Goal: Find specific page/section: Find specific page/section

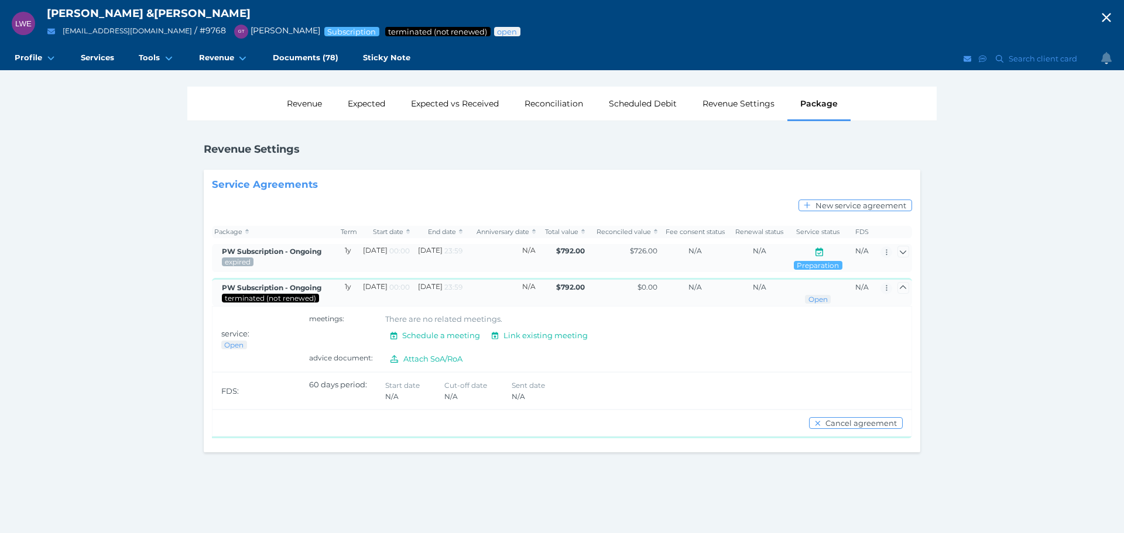
click at [1103, 19] on icon "button" at bounding box center [1107, 18] width 14 height 18
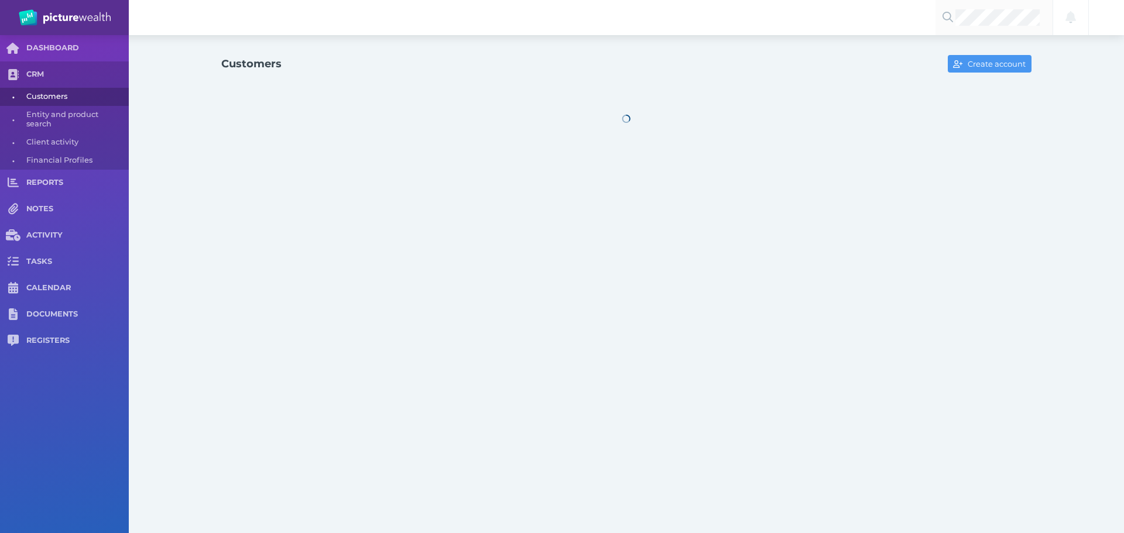
select select "25"
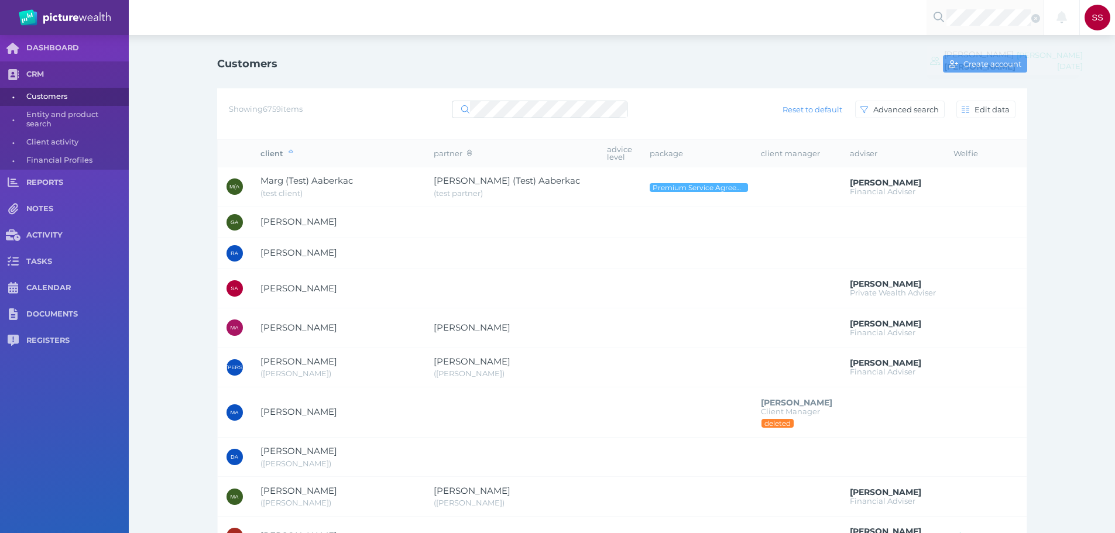
click at [966, 60] on span "[PERSON_NAME]" at bounding box center [980, 57] width 71 height 11
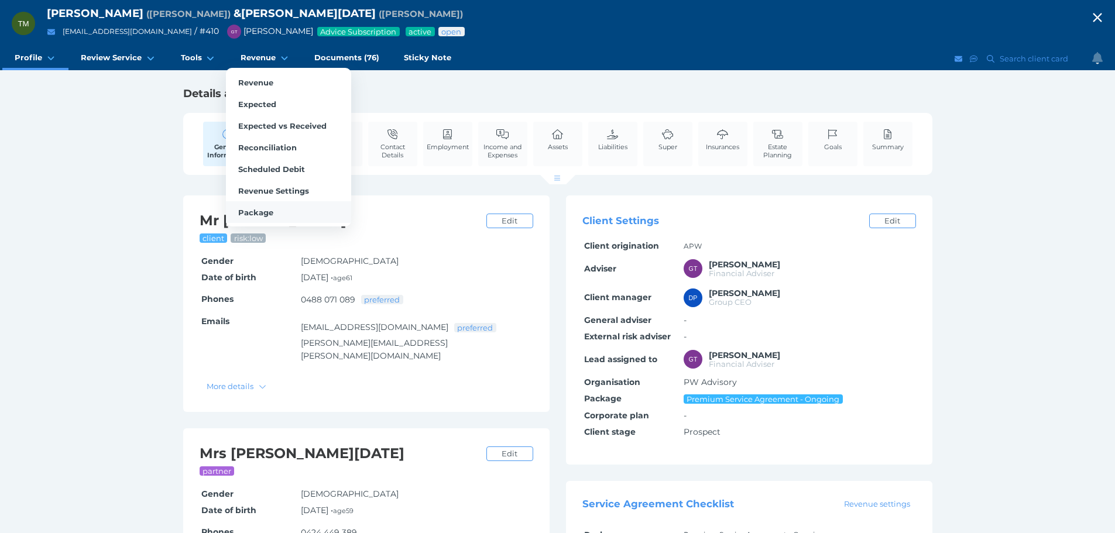
click at [265, 212] on span "Package" at bounding box center [255, 212] width 35 height 9
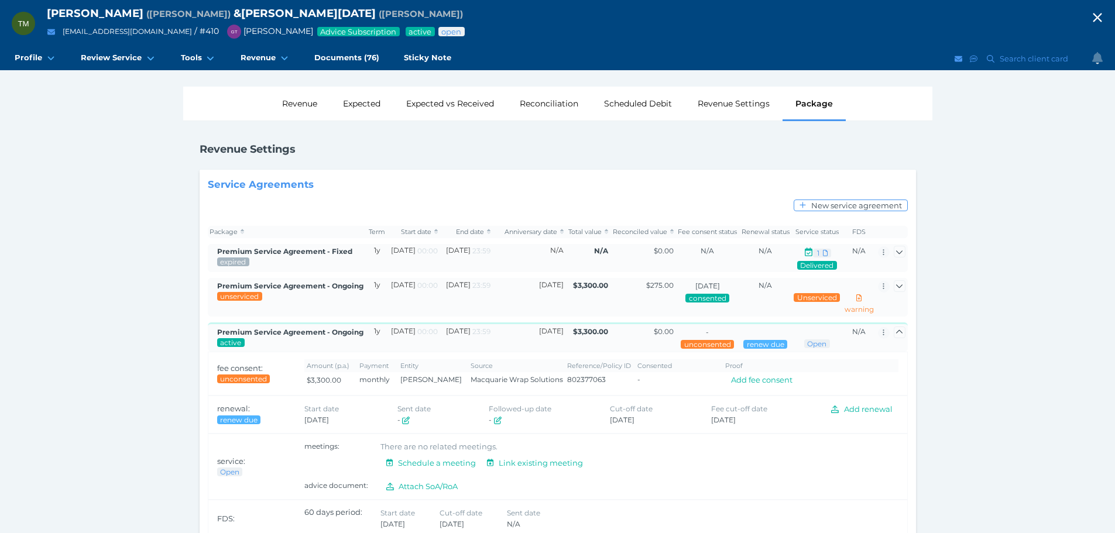
click at [131, 318] on div "TM [PERSON_NAME] ( [PERSON_NAME] ) & [PERSON_NAME][DATE] ( [PERSON_NAME] ) [EMA…" at bounding box center [557, 298] width 1115 height 597
click at [1104, 15] on icon "button" at bounding box center [1098, 18] width 14 height 18
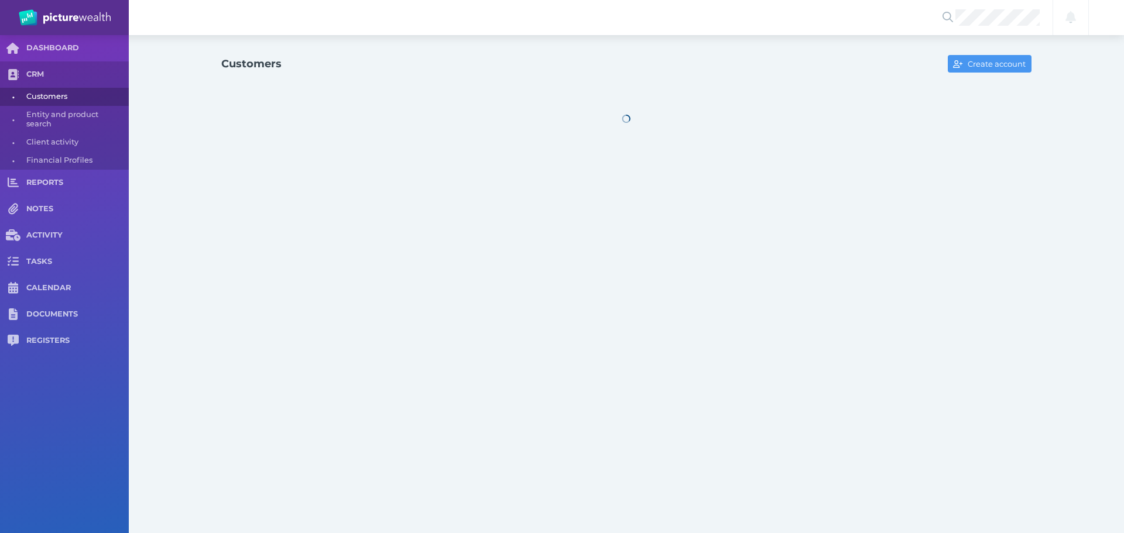
select select "25"
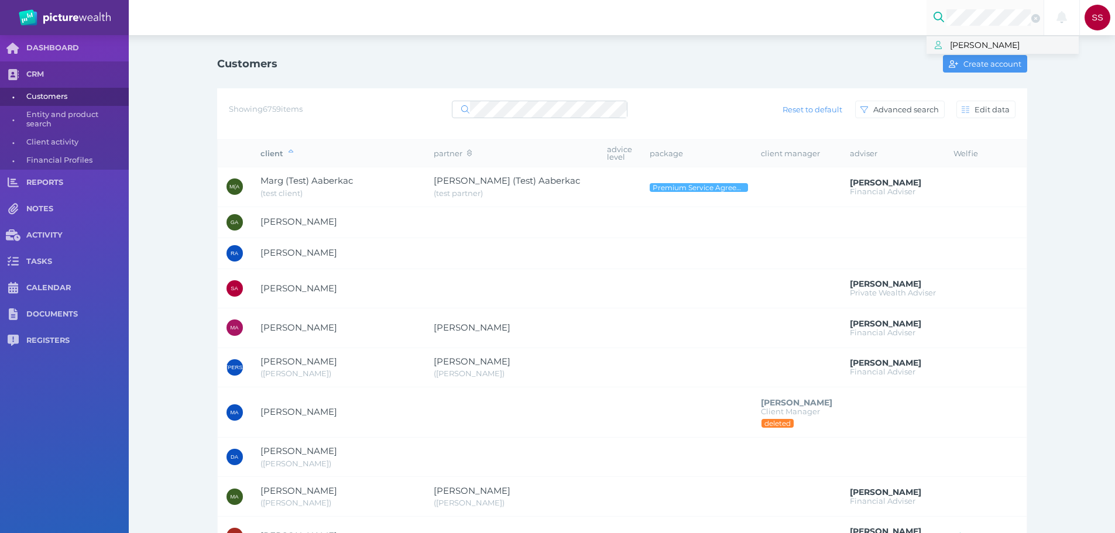
click at [984, 45] on span "[PERSON_NAME]" at bounding box center [1014, 44] width 129 height 15
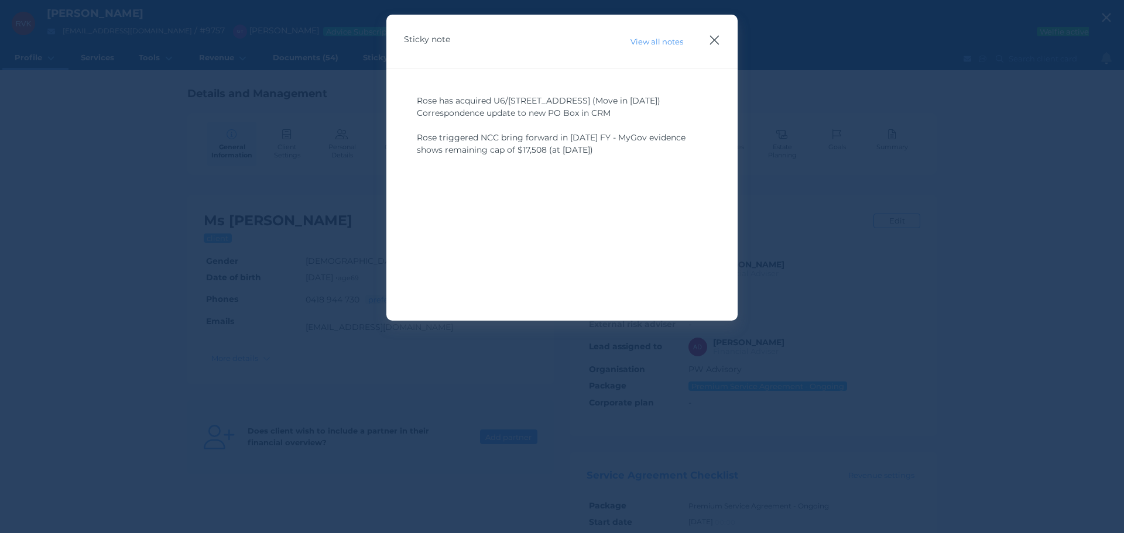
click at [713, 40] on icon "button" at bounding box center [714, 40] width 11 height 15
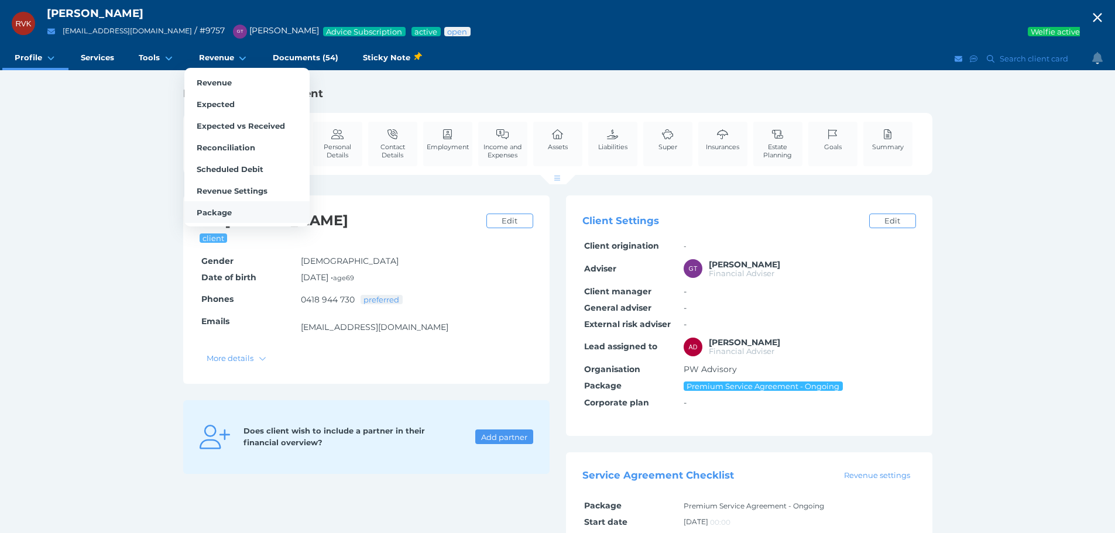
click at [213, 208] on span "Package" at bounding box center [214, 212] width 35 height 9
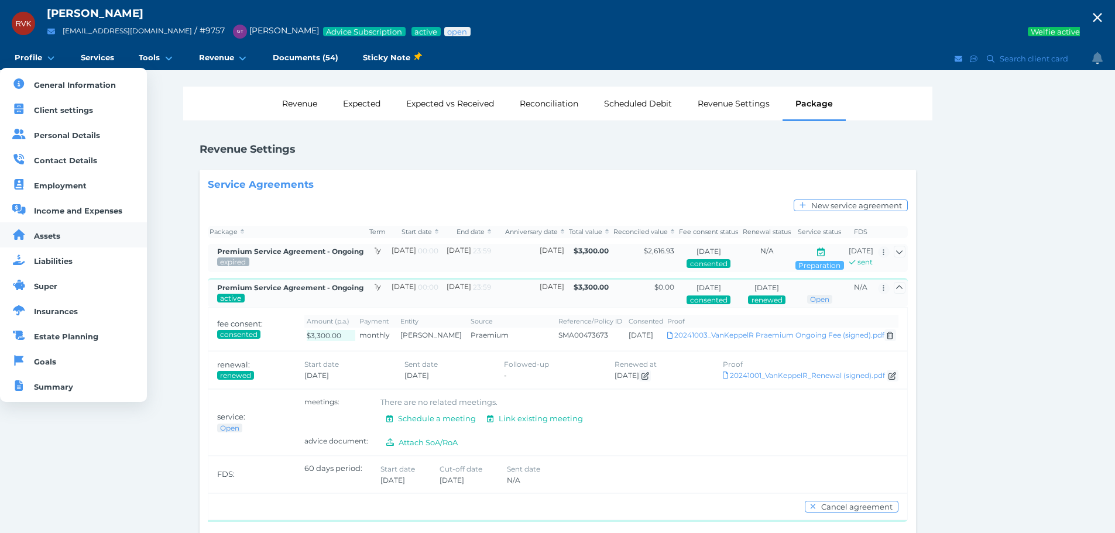
click at [58, 237] on span "Assets" at bounding box center [47, 235] width 26 height 9
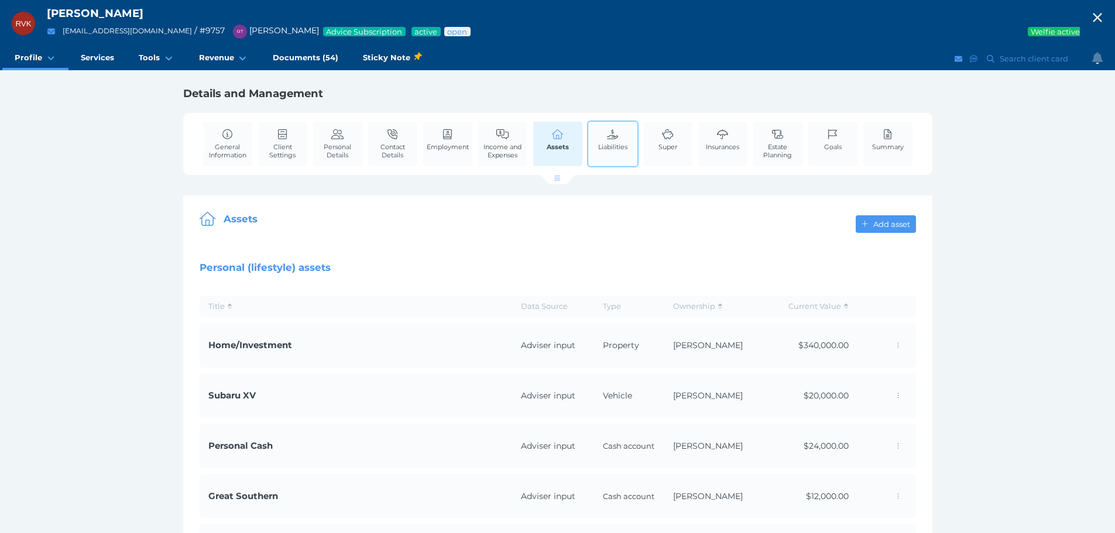
click at [608, 140] on link "Liabilities" at bounding box center [613, 140] width 35 height 36
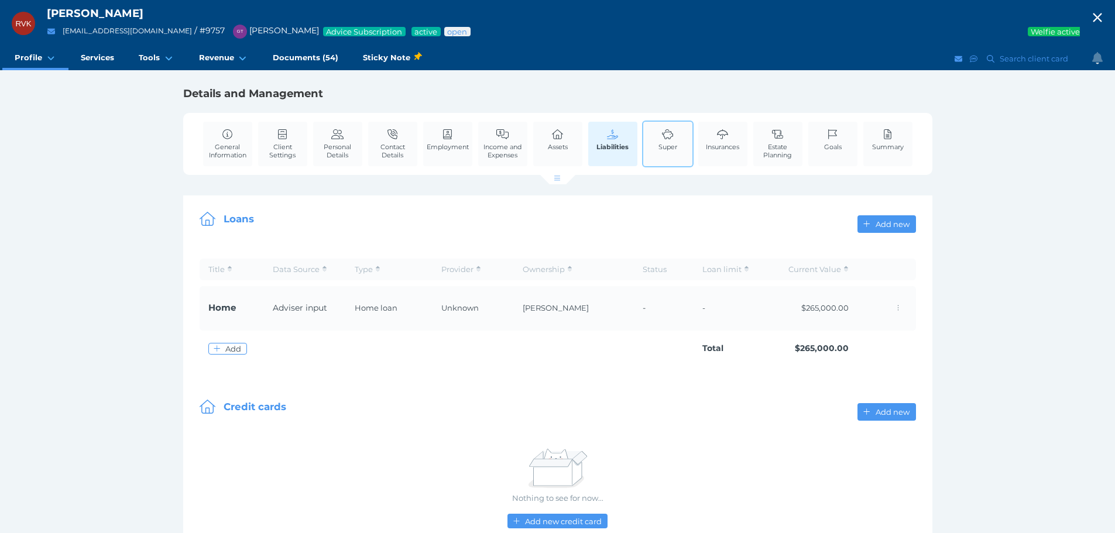
click at [665, 141] on link "Super" at bounding box center [668, 140] width 25 height 36
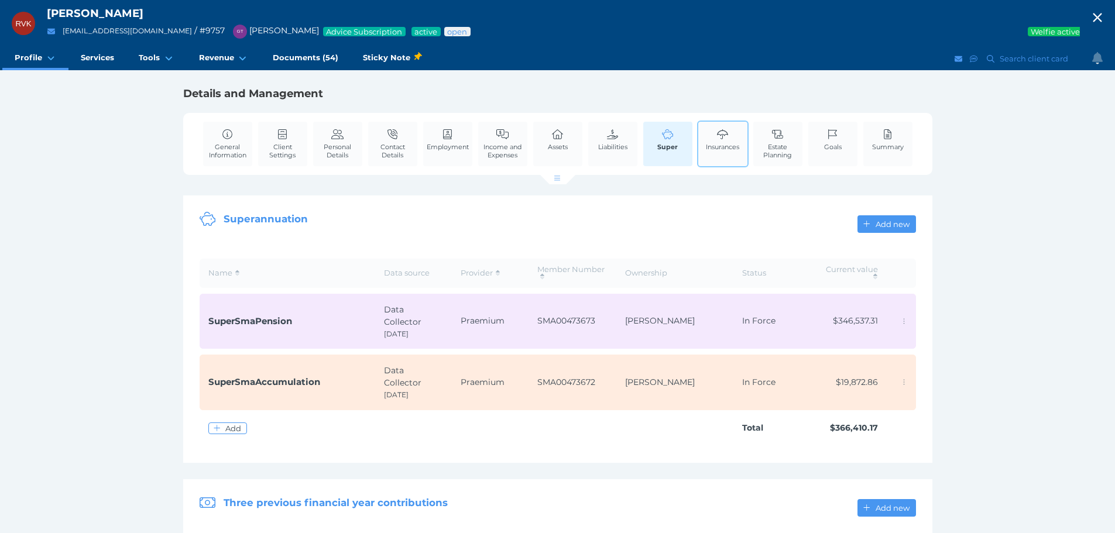
click at [707, 143] on span "Insurances" at bounding box center [722, 147] width 33 height 8
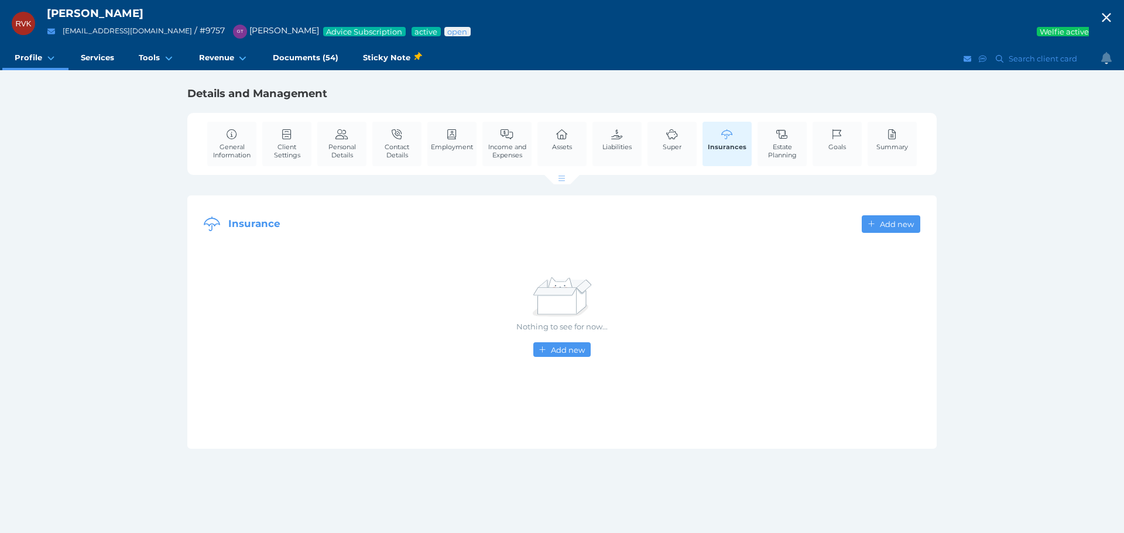
click at [1115, 14] on span "button" at bounding box center [1106, 19] width 35 height 16
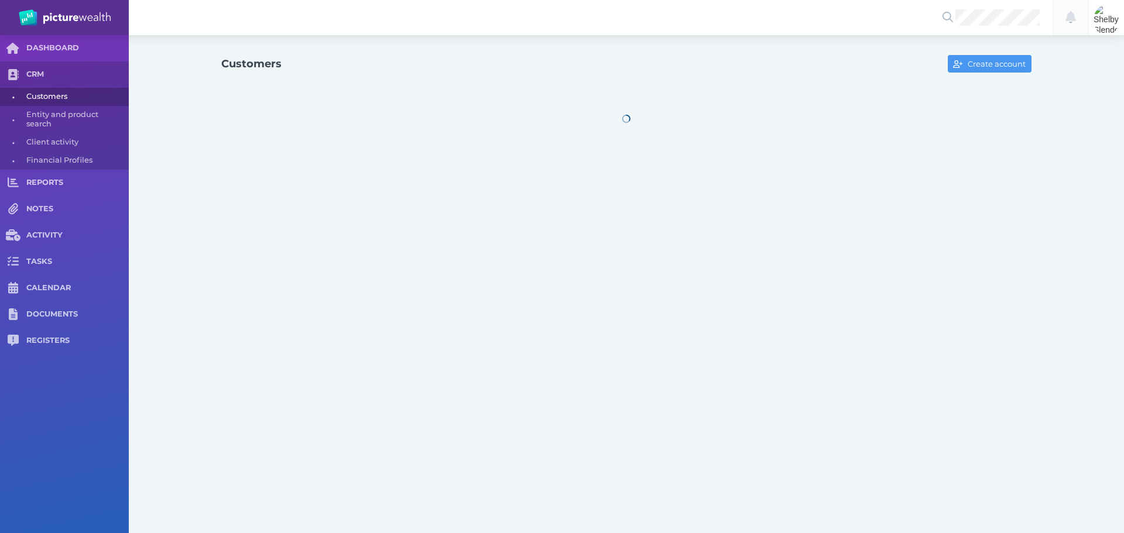
select select "25"
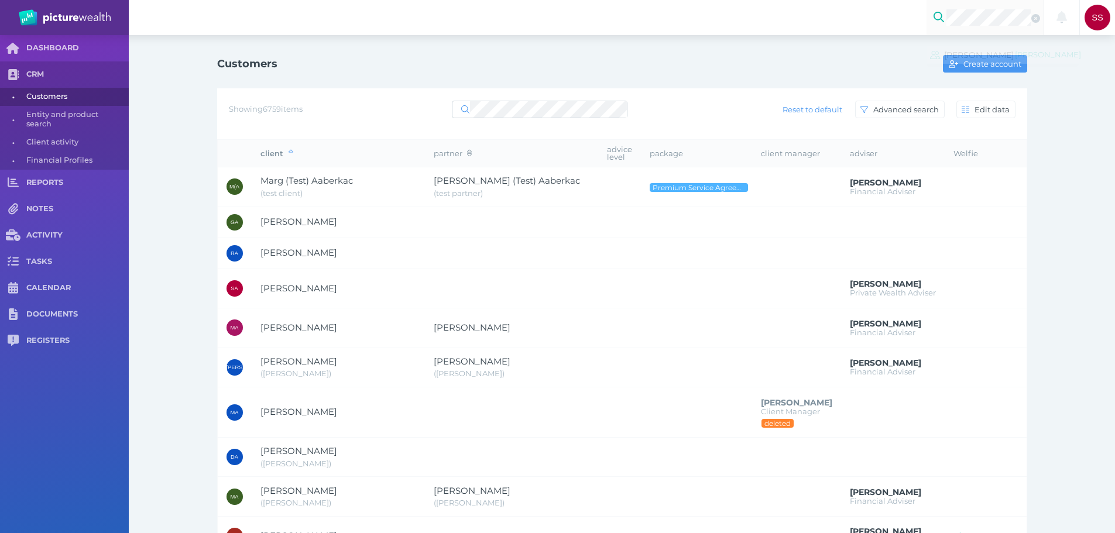
click at [967, 53] on span "[PERSON_NAME]" at bounding box center [980, 44] width 70 height 15
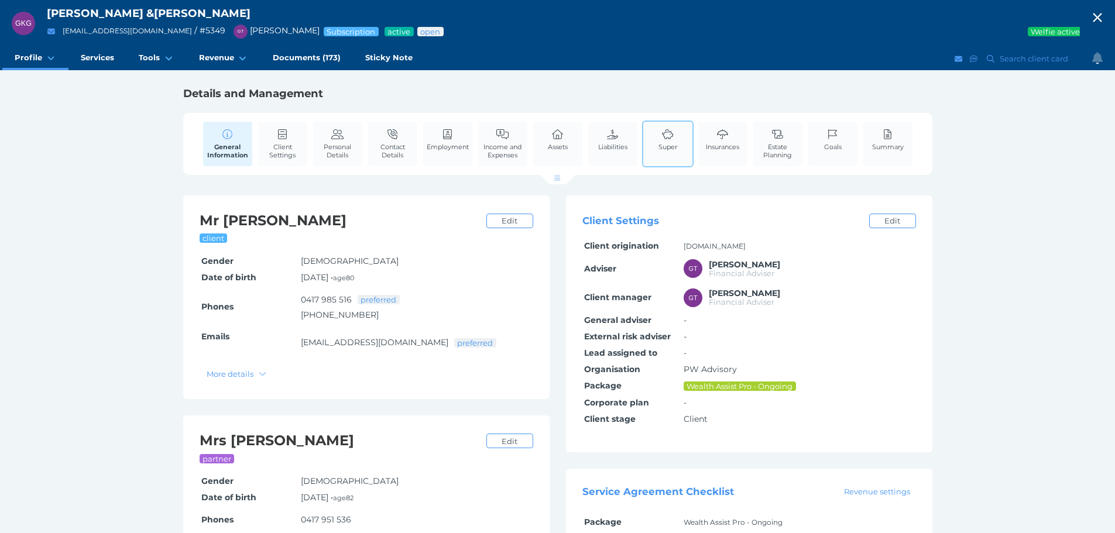
click at [661, 143] on span "Super" at bounding box center [668, 147] width 19 height 8
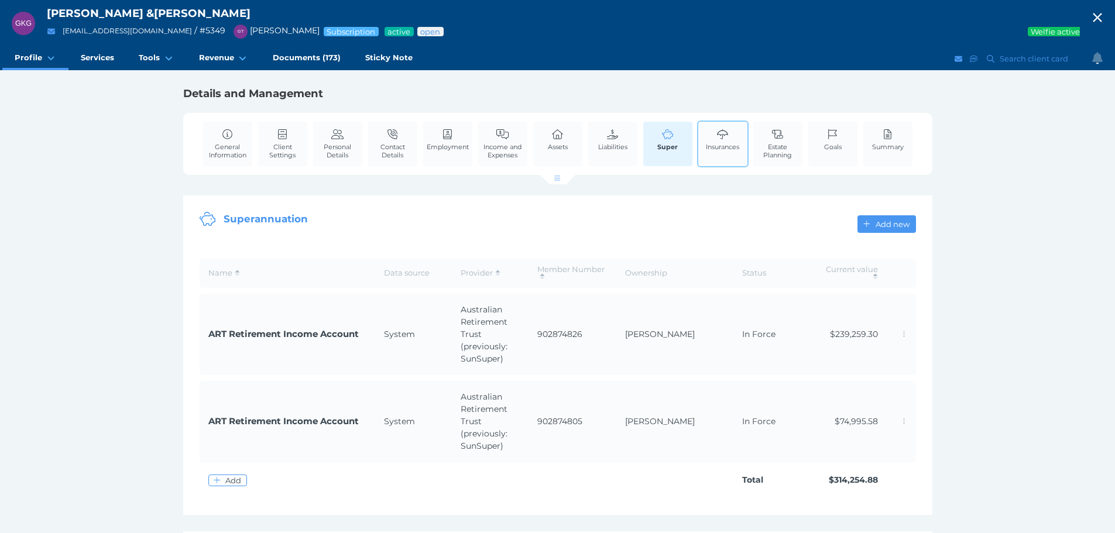
click at [712, 146] on span "Insurances" at bounding box center [722, 147] width 33 height 8
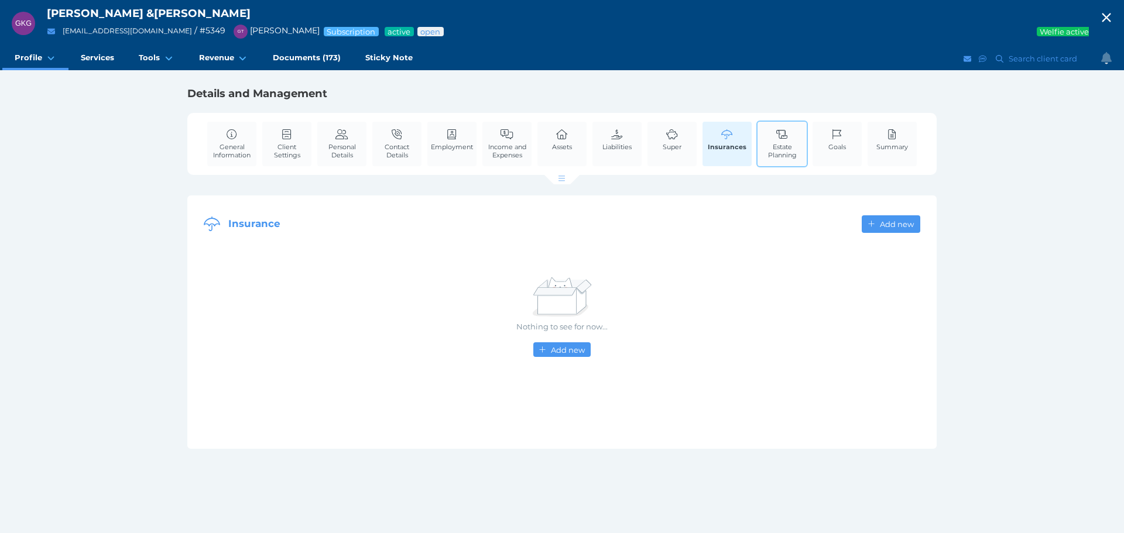
click at [783, 143] on span "Estate Planning" at bounding box center [782, 151] width 43 height 16
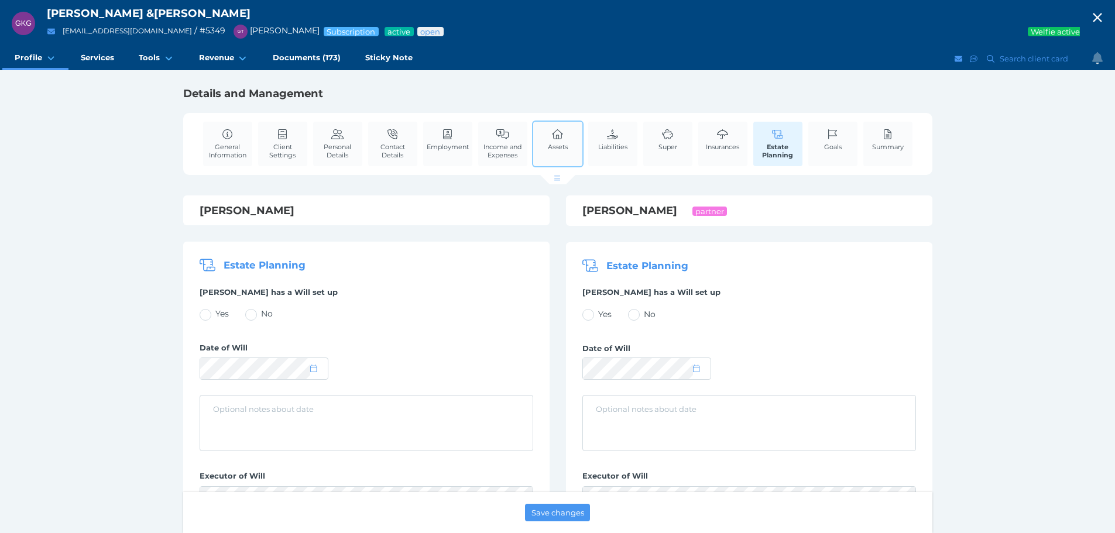
click at [559, 142] on link "Assets" at bounding box center [558, 140] width 26 height 36
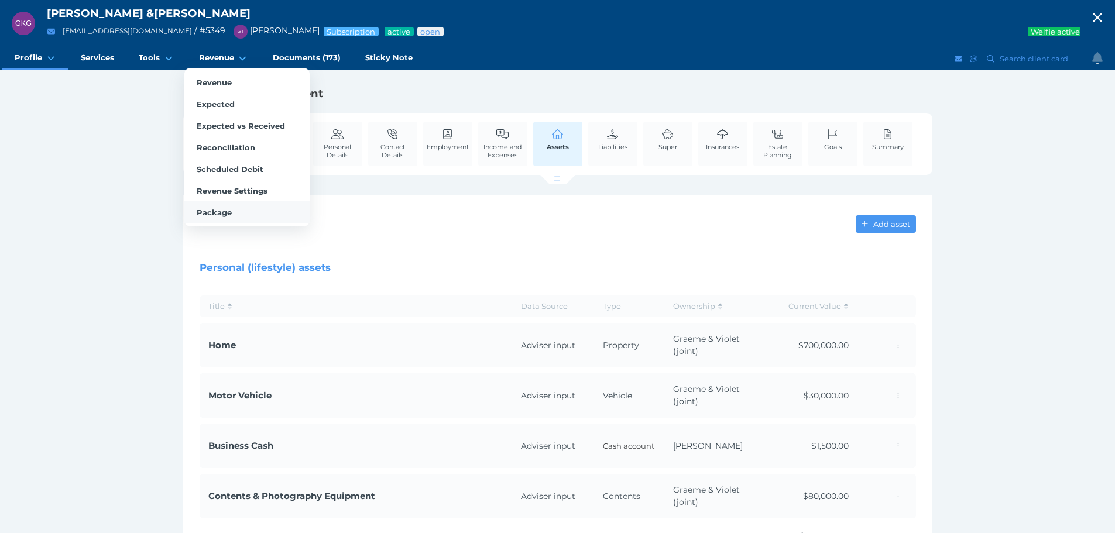
click at [234, 214] on link "Package" at bounding box center [246, 212] width 125 height 22
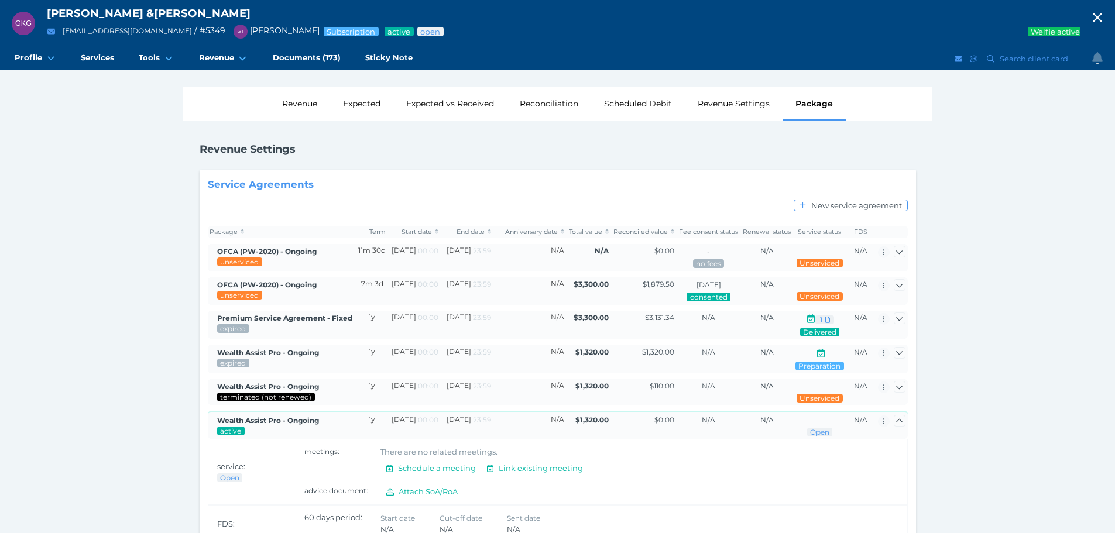
click at [1115, 13] on span "button" at bounding box center [1097, 19] width 35 height 16
select select "25"
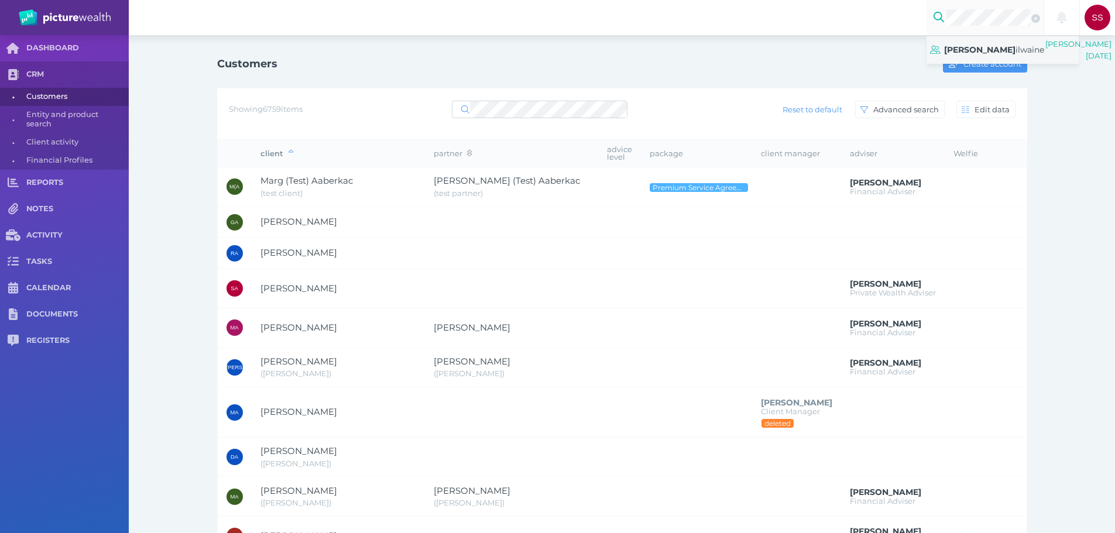
click at [985, 43] on span "[PERSON_NAME]" at bounding box center [995, 50] width 100 height 17
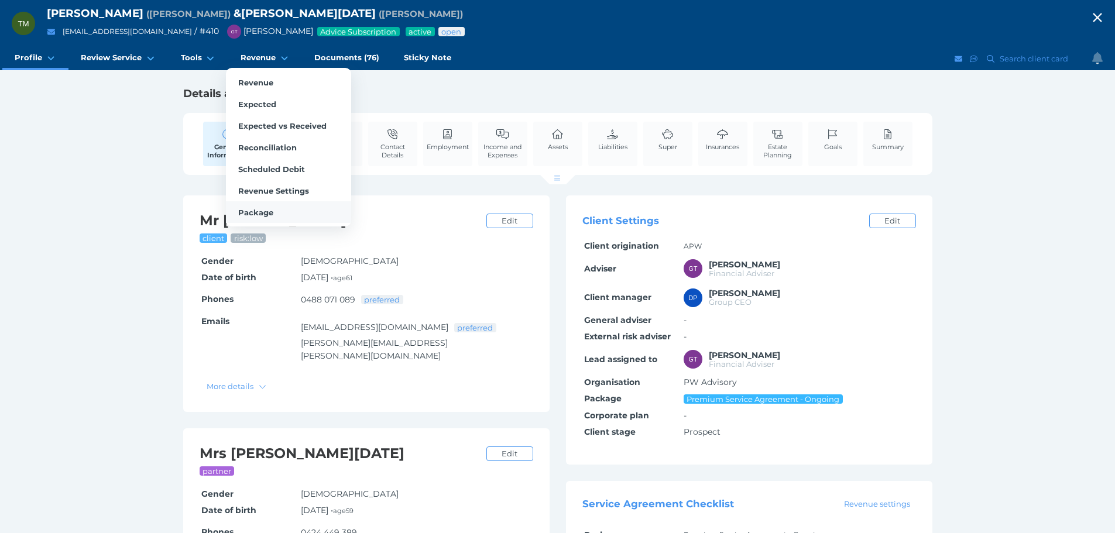
click at [252, 209] on span "Package" at bounding box center [255, 212] width 35 height 9
